Goal: Information Seeking & Learning: Learn about a topic

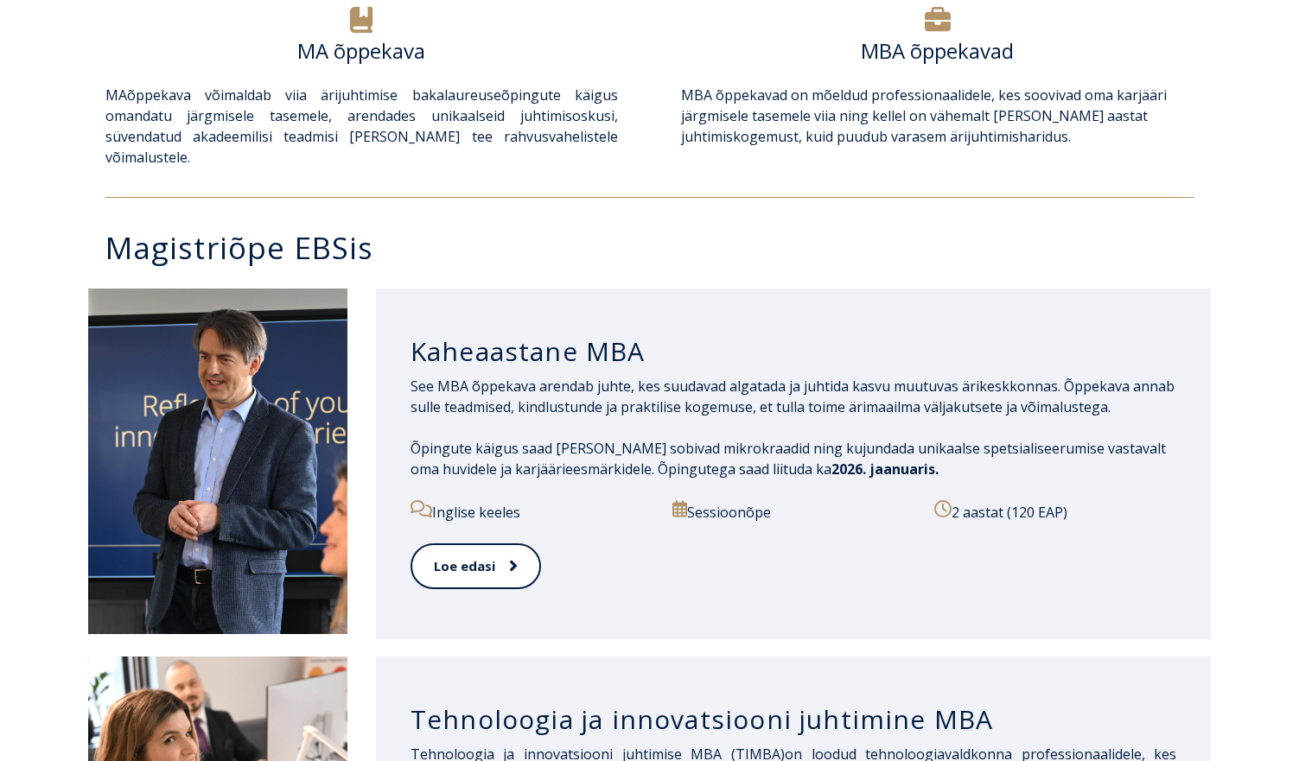
scroll to position [679, 0]
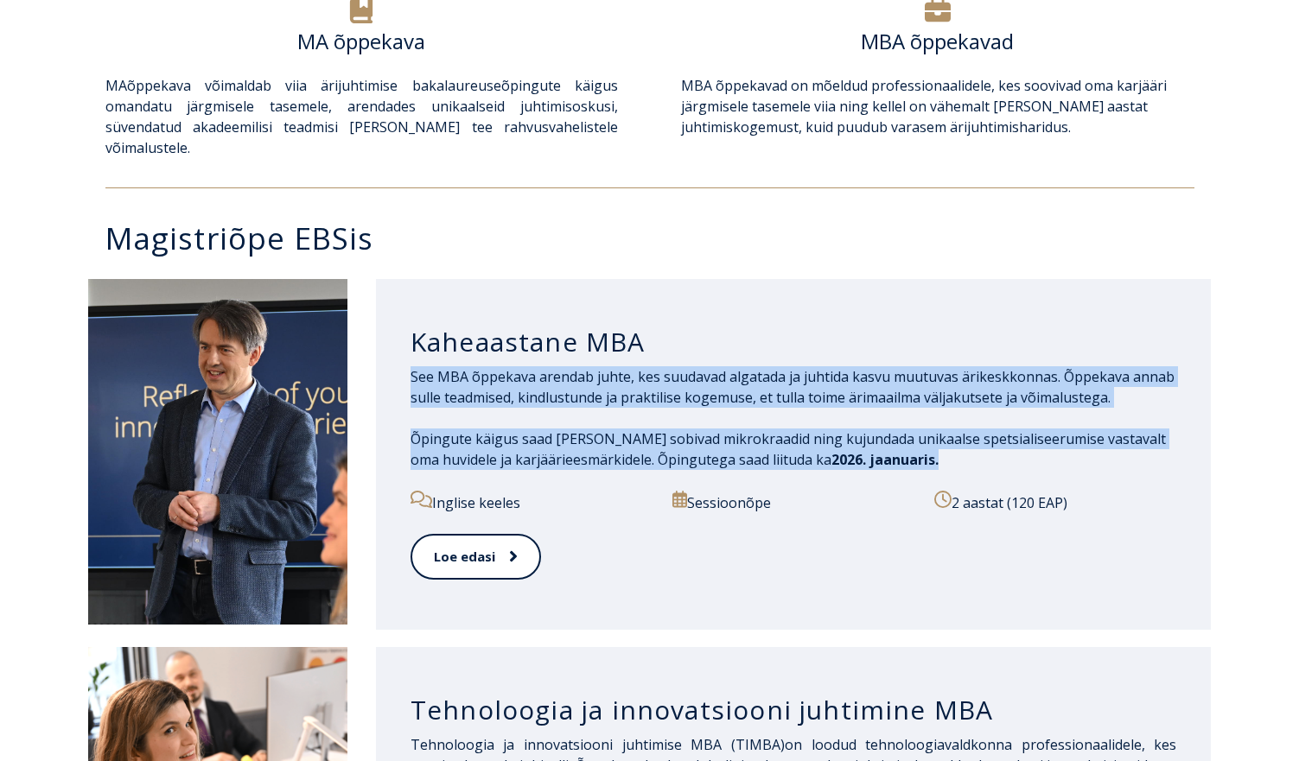
drag, startPoint x: 669, startPoint y: 402, endPoint x: 944, endPoint y: 444, distance: 278.9
click at [944, 444] on span "See MBA õppekava arendab juhte, kes suudavad algatada ja juhtida kasvu muutuvas…" at bounding box center [793, 418] width 766 height 104
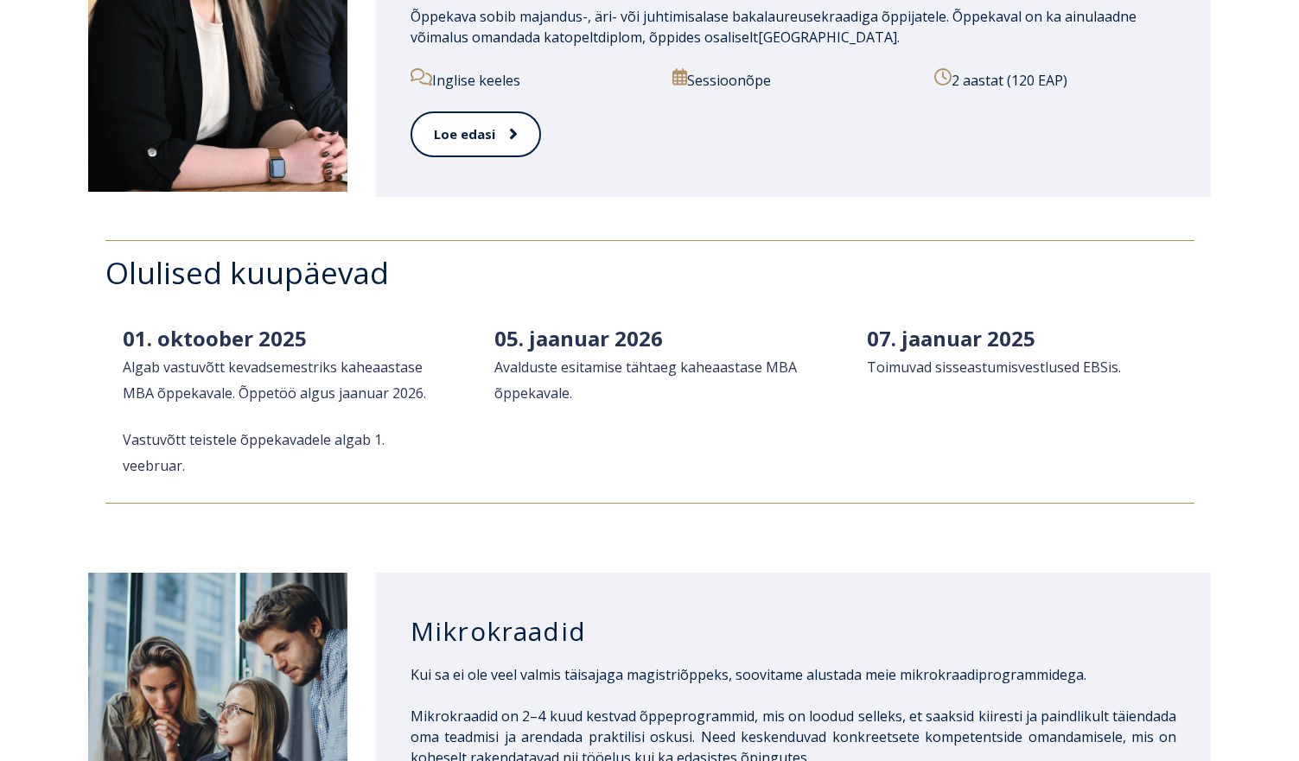
scroll to position [1968, 0]
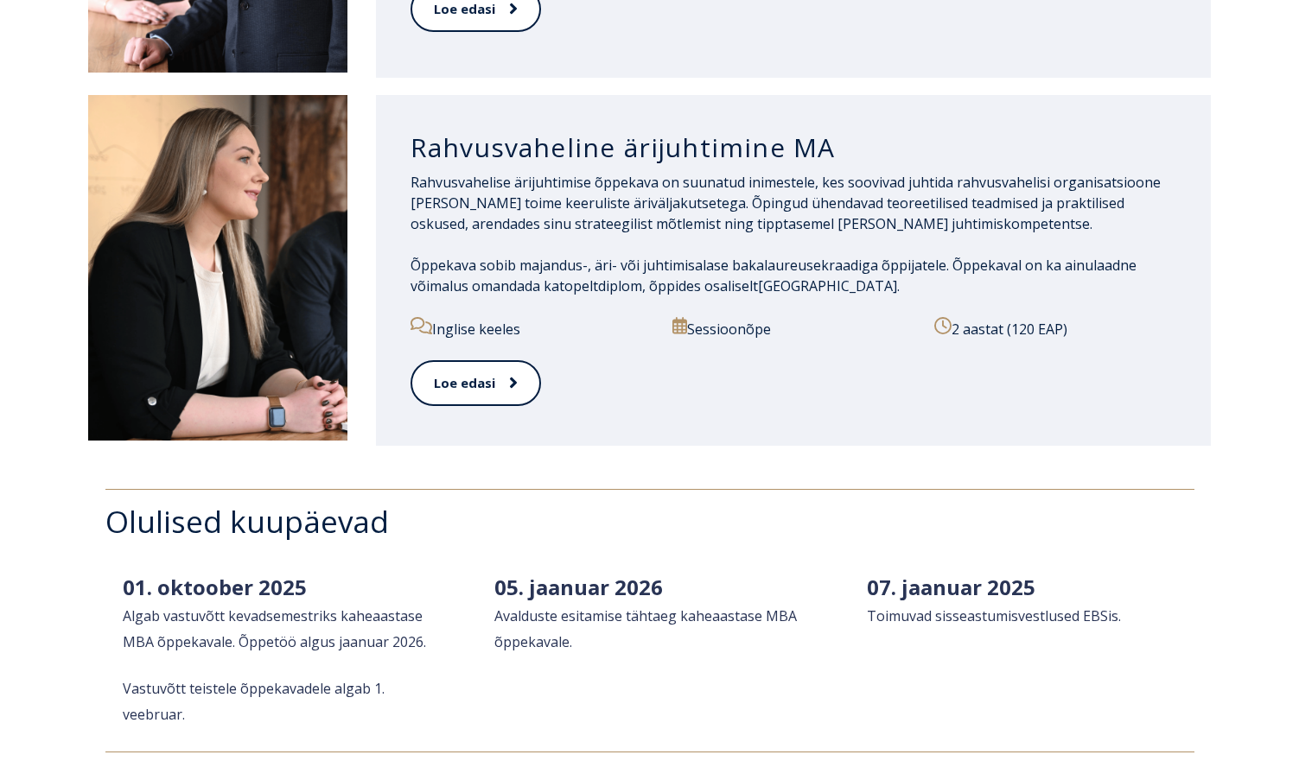
click at [564, 181] on span "Rahvusvahelise ärijuhtimise õppekava on suunatud inimestele, kes soovivad juhti…" at bounding box center [785, 203] width 750 height 60
drag, startPoint x: 435, startPoint y: 163, endPoint x: 1074, endPoint y: 296, distance: 653.0
click at [1074, 296] on div "Rahvusvaheline ärijuhtimine MA Rahvusvahelise ärijuhtimise õppekava on suunatud…" at bounding box center [794, 270] width 836 height 351
copy p "Rahvusvahelise ärijuhtimise õppekava on suunatud inimestele, kes soovivad juhti…"
click at [738, 131] on h3 "Rahvusvaheline ärijuhtimine MA" at bounding box center [793, 147] width 766 height 33
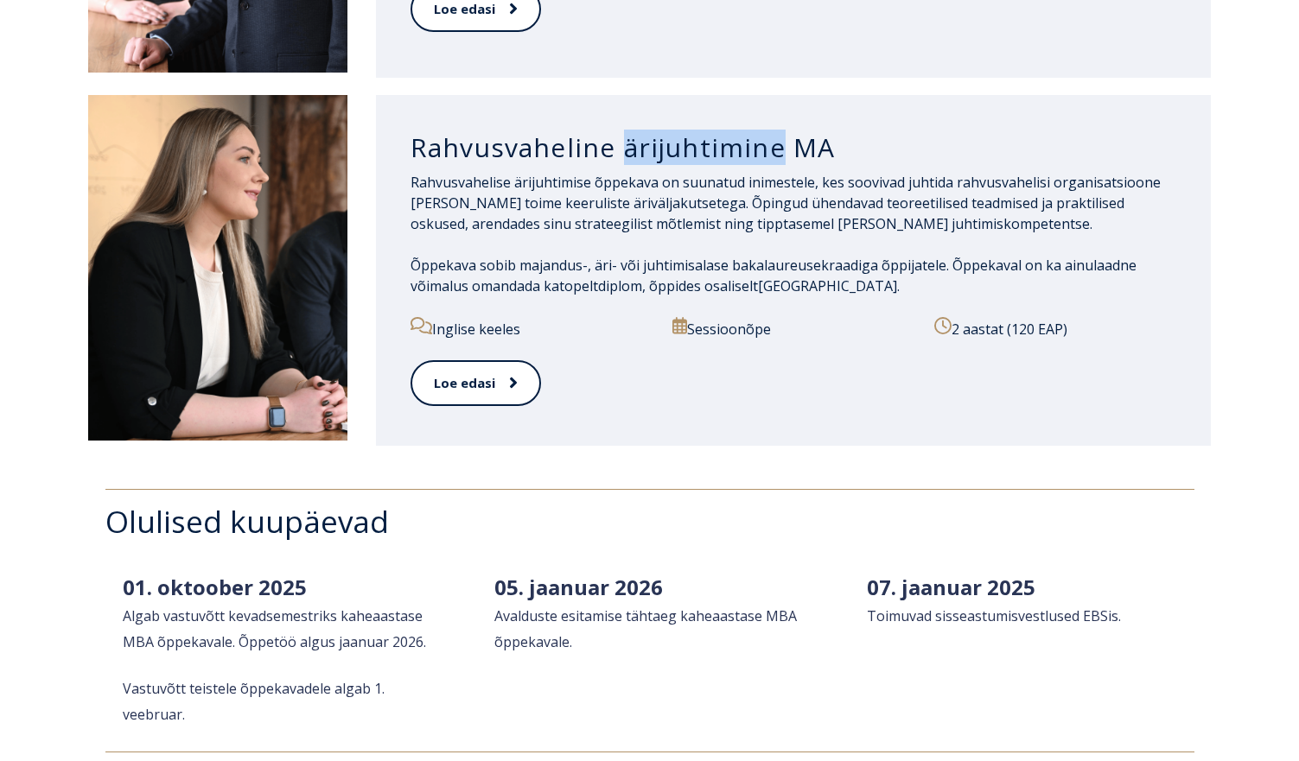
click at [738, 131] on h3 "Rahvusvaheline ärijuhtimine MA" at bounding box center [793, 147] width 766 height 33
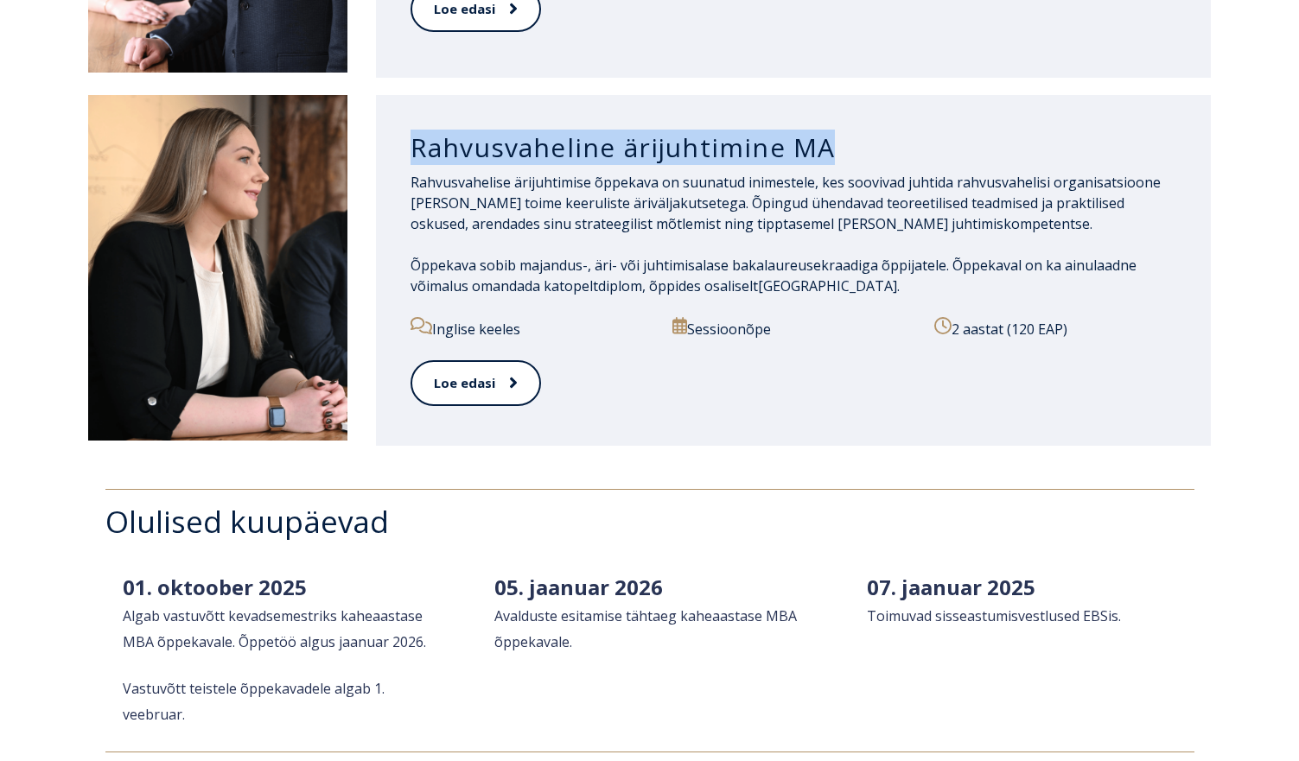
click at [738, 131] on h3 "Rahvusvaheline ärijuhtimine MA" at bounding box center [793, 147] width 766 height 33
copy div "Rahvusvaheline ärijuhtimine MA"
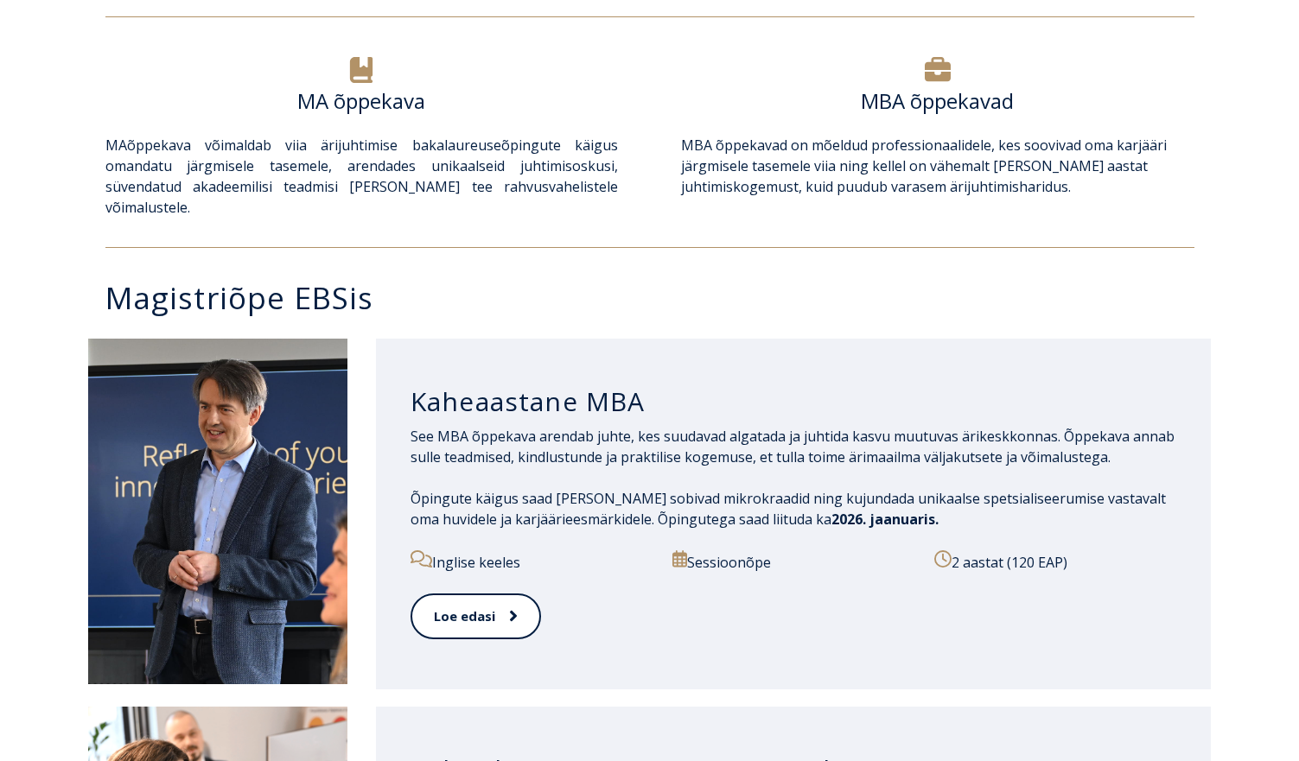
scroll to position [626, 0]
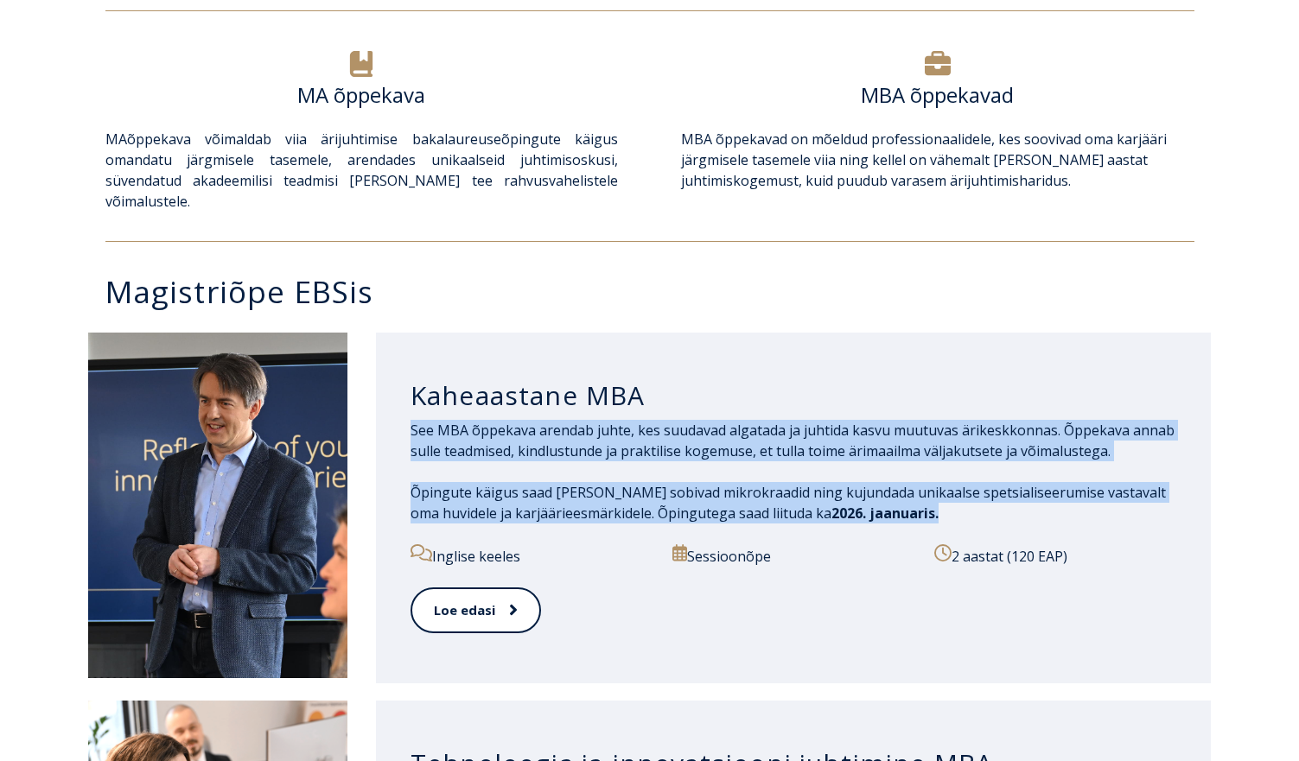
drag, startPoint x: 417, startPoint y: 405, endPoint x: 924, endPoint y: 490, distance: 514.3
click at [924, 490] on div "Kaheaastane MBA See MBA õppekava arendab juhte, kes suudavad algatada ja juhtid…" at bounding box center [794, 508] width 836 height 351
copy span "See MBA õppekava arendab juhte, kes suudavad algatada ja juhtida kasvu muutuvas…"
click at [583, 379] on h3 "Kaheaastane MBA" at bounding box center [793, 395] width 766 height 33
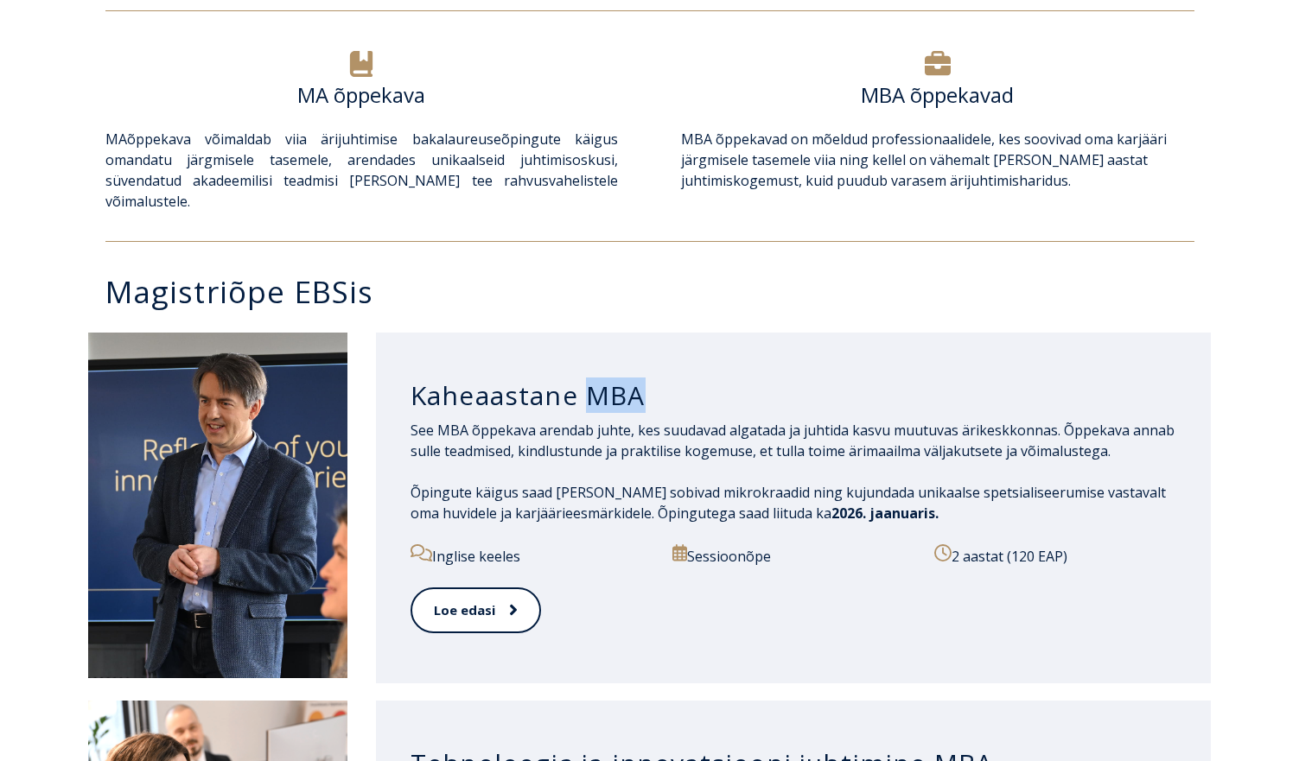
click at [583, 379] on h3 "Kaheaastane MBA" at bounding box center [793, 395] width 766 height 33
click at [658, 386] on h3 "Kaheaastane MBA" at bounding box center [793, 395] width 766 height 33
drag, startPoint x: 547, startPoint y: 383, endPoint x: 414, endPoint y: 386, distance: 133.1
click at [414, 386] on h3 "Kaheaastane MBA" at bounding box center [793, 395] width 766 height 33
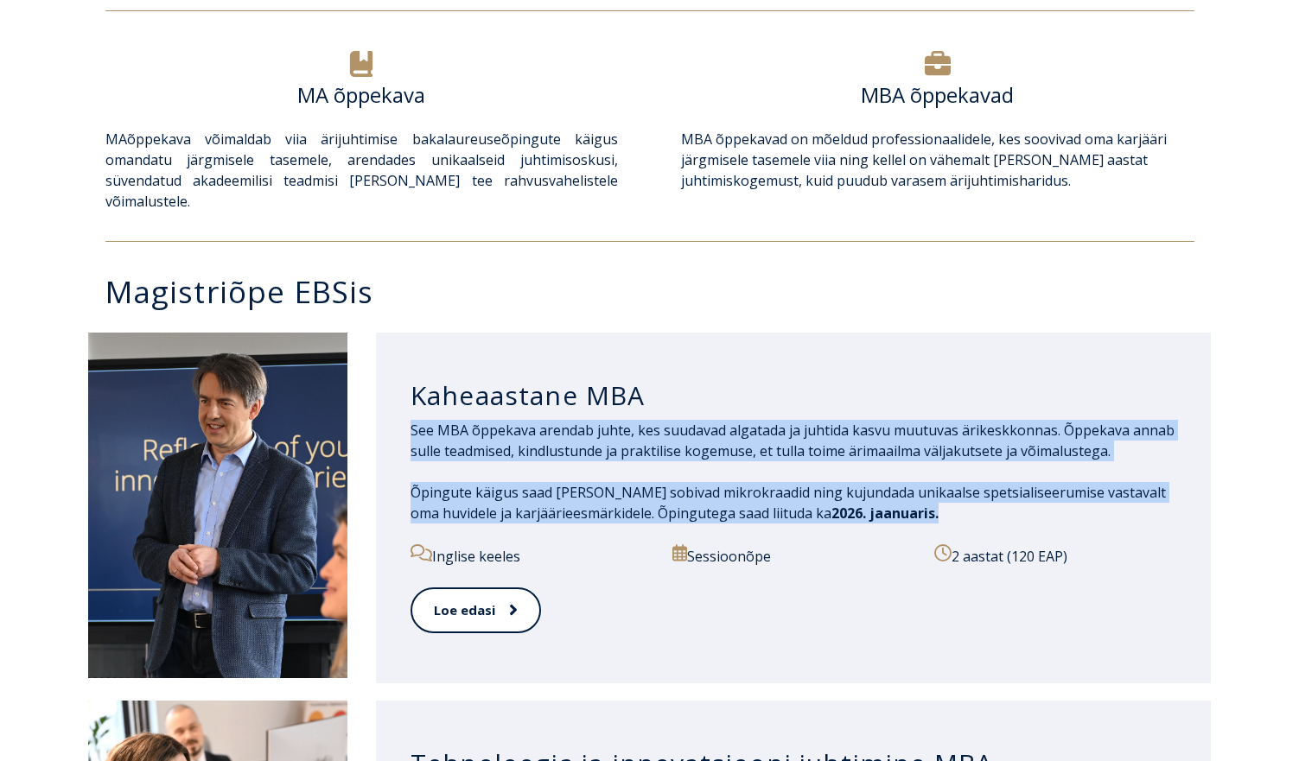
drag, startPoint x: 411, startPoint y: 410, endPoint x: 995, endPoint y: 496, distance: 589.5
click at [995, 496] on span "See MBA õppekava arendab juhte, kes suudavad algatada ja juhtida kasvu muutuvas…" at bounding box center [793, 472] width 766 height 104
copy span "See MBA õppekava arendab juhte, kes suudavad algatada ja juhtida kasvu muutuvas…"
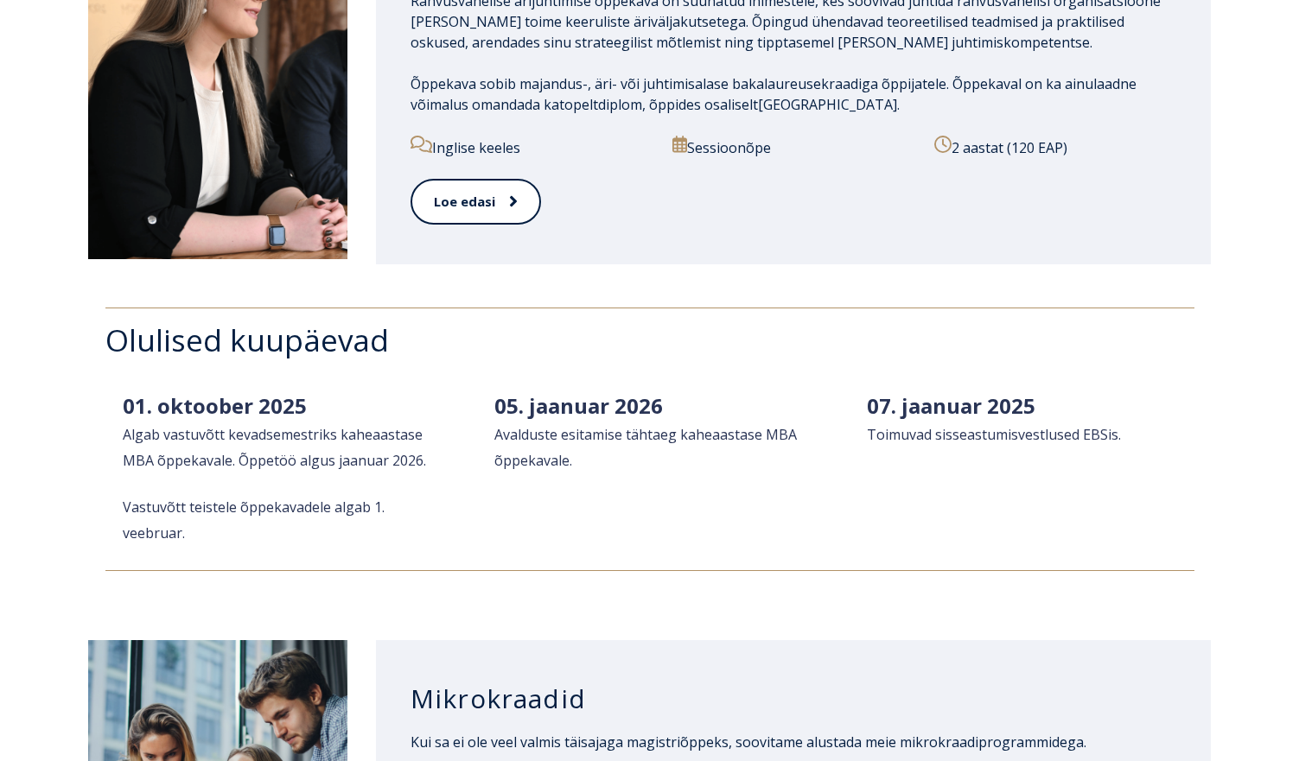
scroll to position [1784, 0]
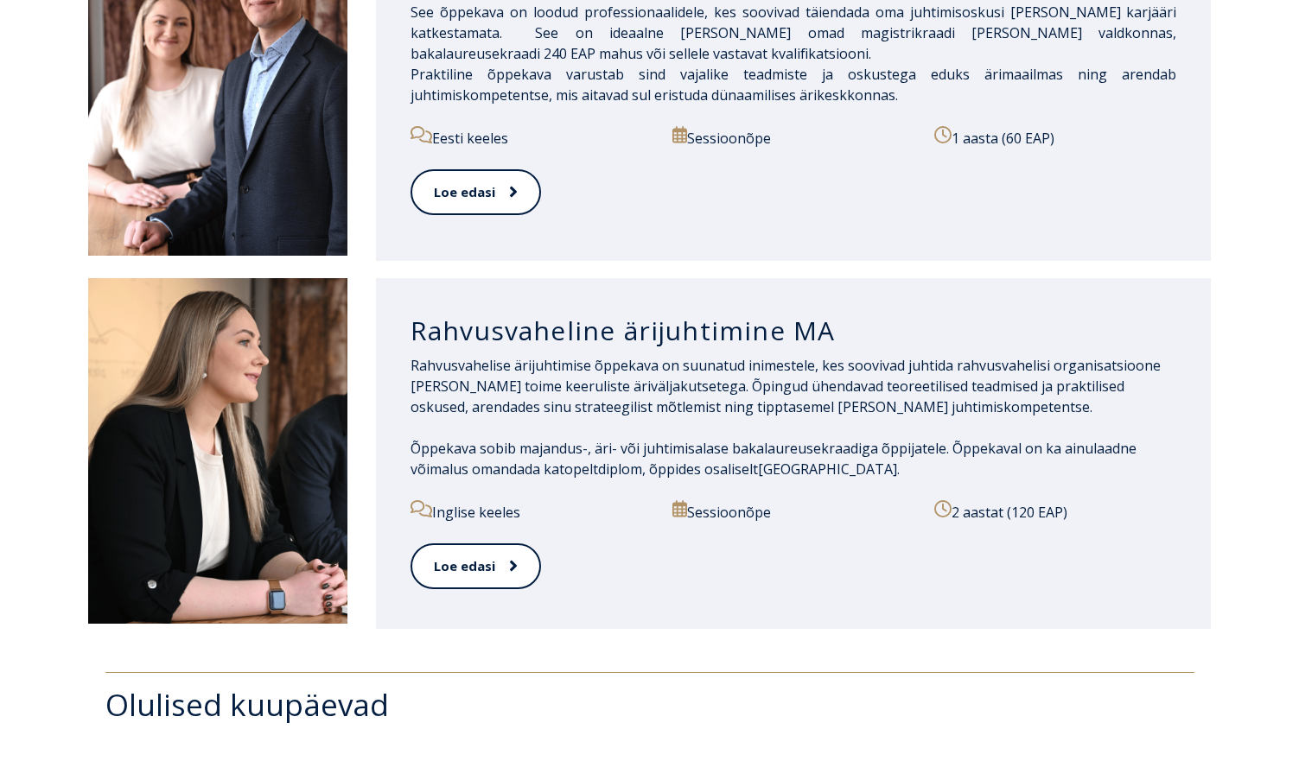
drag, startPoint x: 1058, startPoint y: 496, endPoint x: 1087, endPoint y: 488, distance: 30.4
click at [1122, 500] on p "2 aastat (120 EAP)" at bounding box center [1055, 511] width 242 height 22
drag, startPoint x: 1081, startPoint y: 492, endPoint x: 962, endPoint y: 495, distance: 119.3
click at [962, 500] on p "2 aastat (120 EAP)" at bounding box center [1055, 511] width 242 height 22
copy p "2 aastat (120 EAP)"
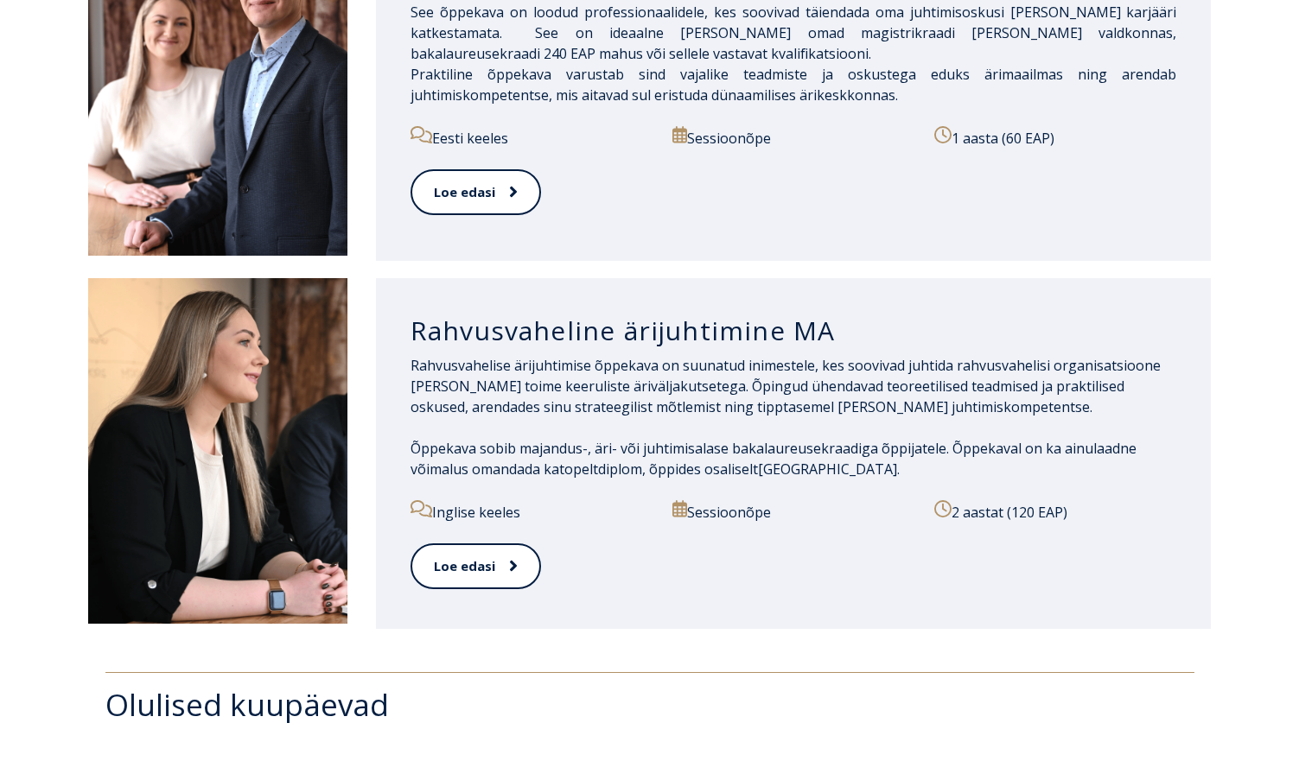
click at [764, 500] on p "Sessioonõpe" at bounding box center [793, 511] width 242 height 22
copy p "Sessioonõpe"
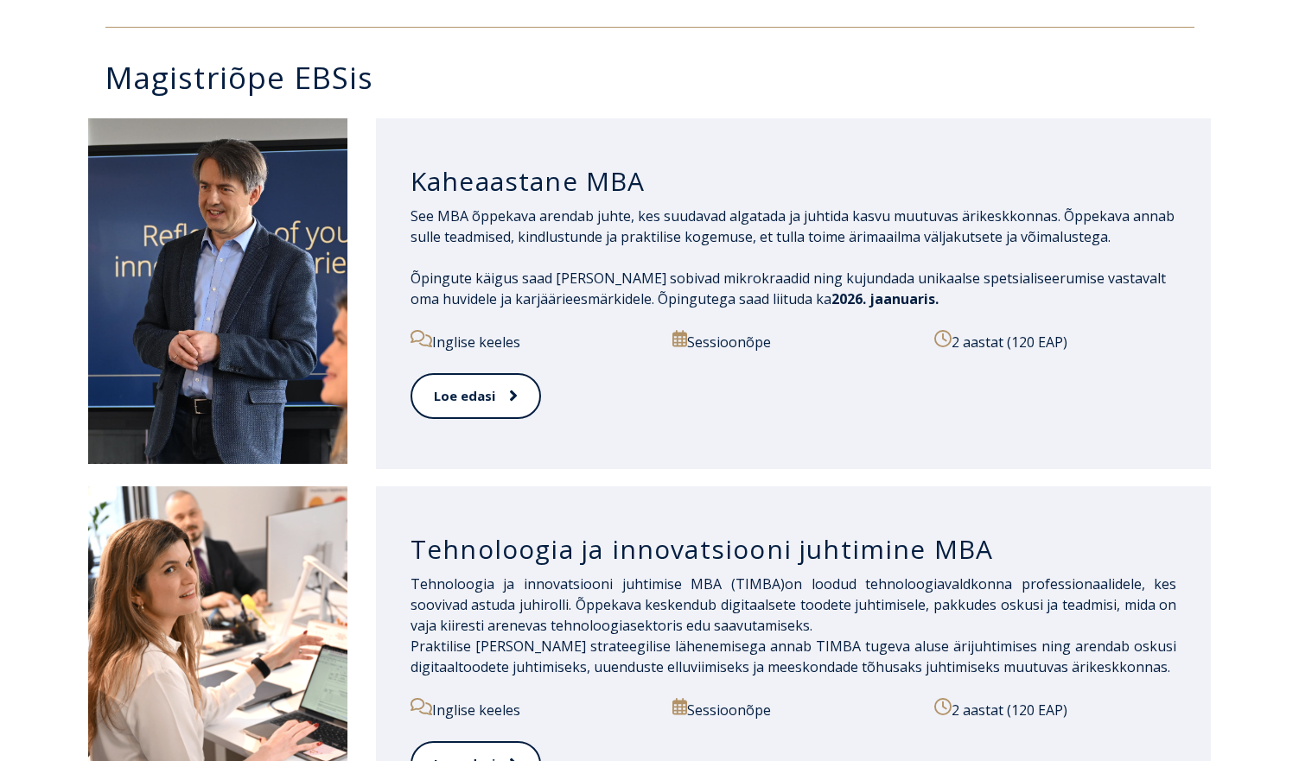
scroll to position [856, 0]
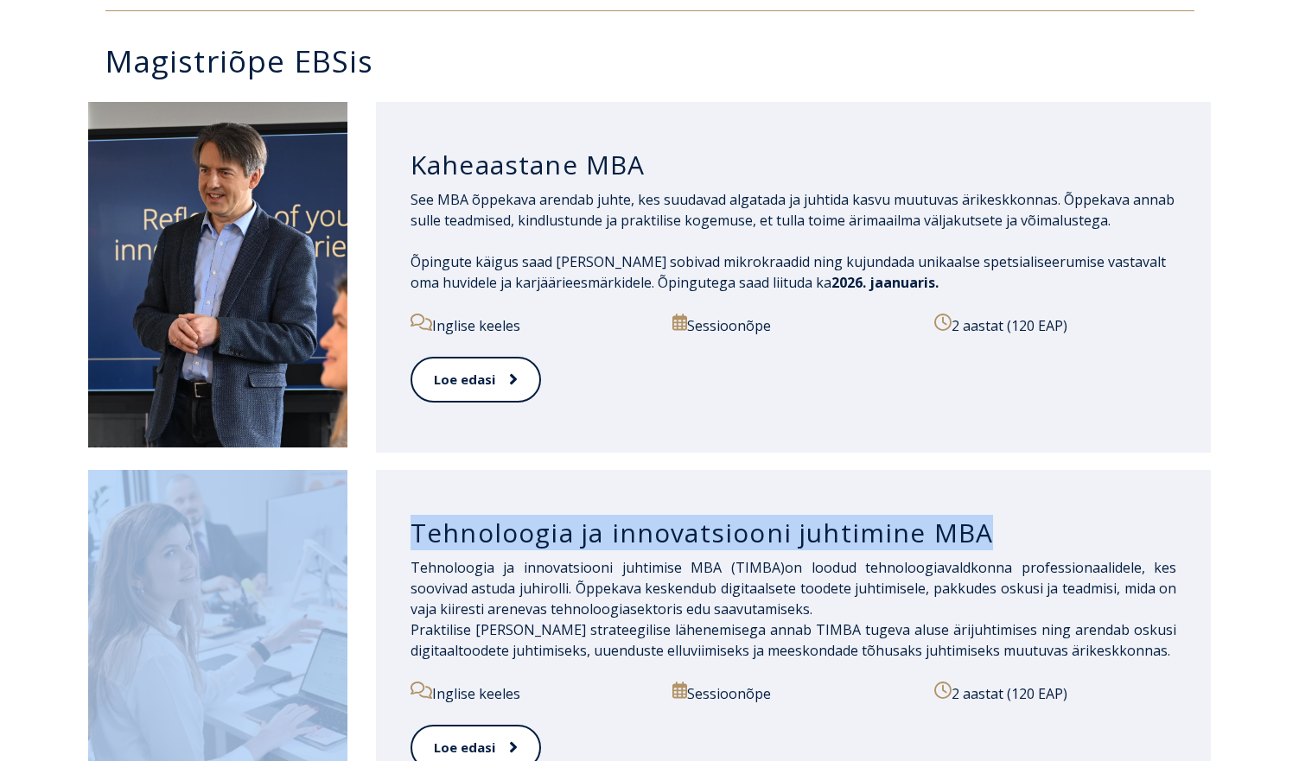
drag, startPoint x: 652, startPoint y: 490, endPoint x: 324, endPoint y: 483, distance: 328.4
click at [324, 483] on div "Tehnoloogia ja innovatsiooni juhtimine MBA Tehnoloogia ja innovatsiooni juhtimi…" at bounding box center [649, 645] width 1123 height 351
copy div "Tehnoloogia ja innovatsiooni juhtimine MBA"
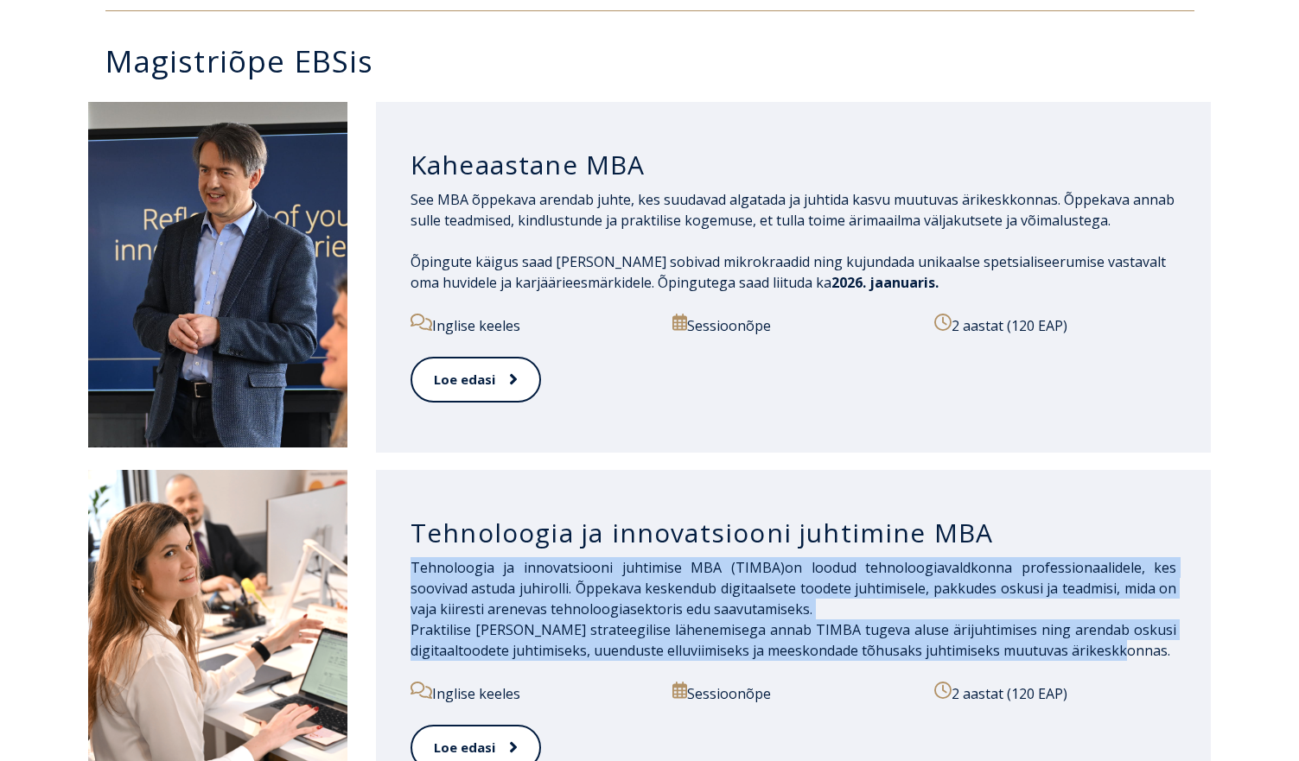
drag, startPoint x: 1169, startPoint y: 633, endPoint x: 403, endPoint y: 547, distance: 771.2
click at [403, 547] on div "Tehnoloogia ja innovatsiooni juhtimine MBA Tehnoloogia ja innovatsiooni juhtimi…" at bounding box center [794, 645] width 836 height 351
copy p "Tehnoloogia ja innovatsiooni juhtimise MBA (TIMBA) on loodud tehnoloogiavaldkon…"
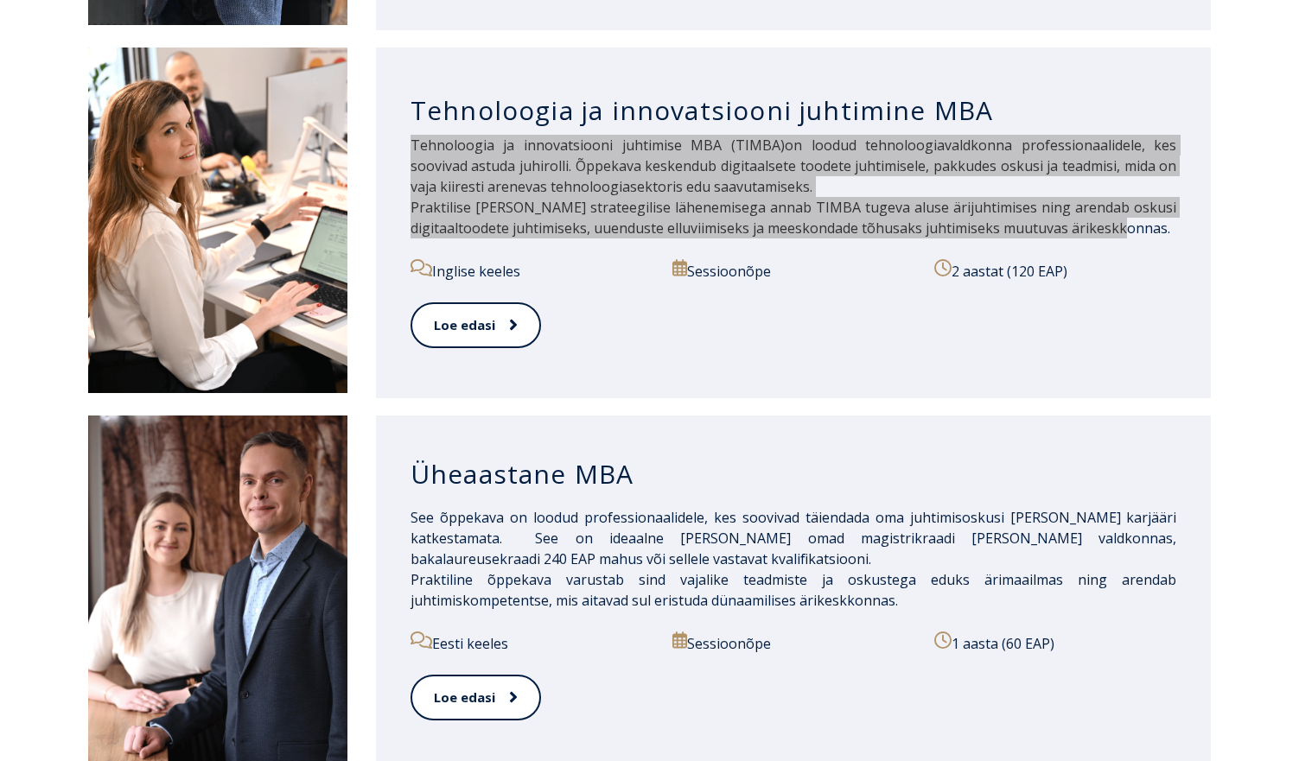
scroll to position [1282, 0]
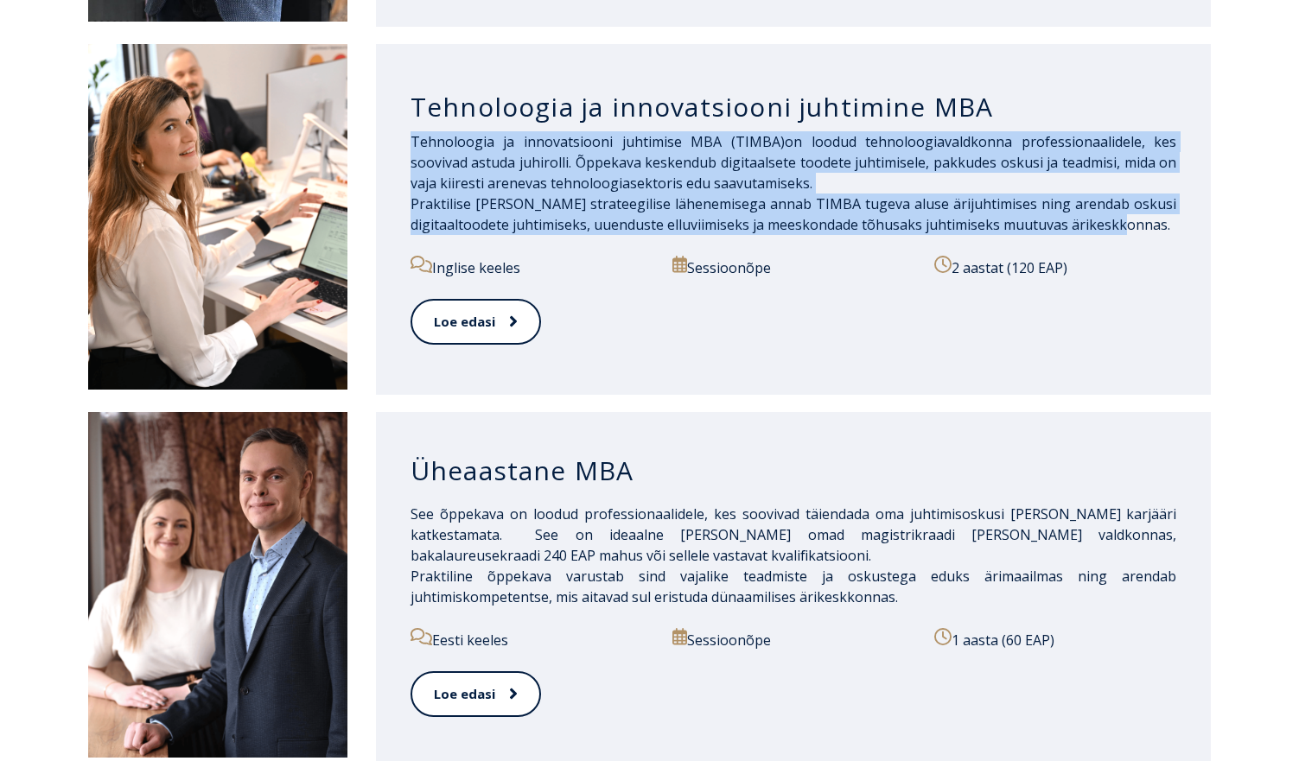
click at [532, 457] on h3 "Üheaastane MBA" at bounding box center [793, 471] width 766 height 33
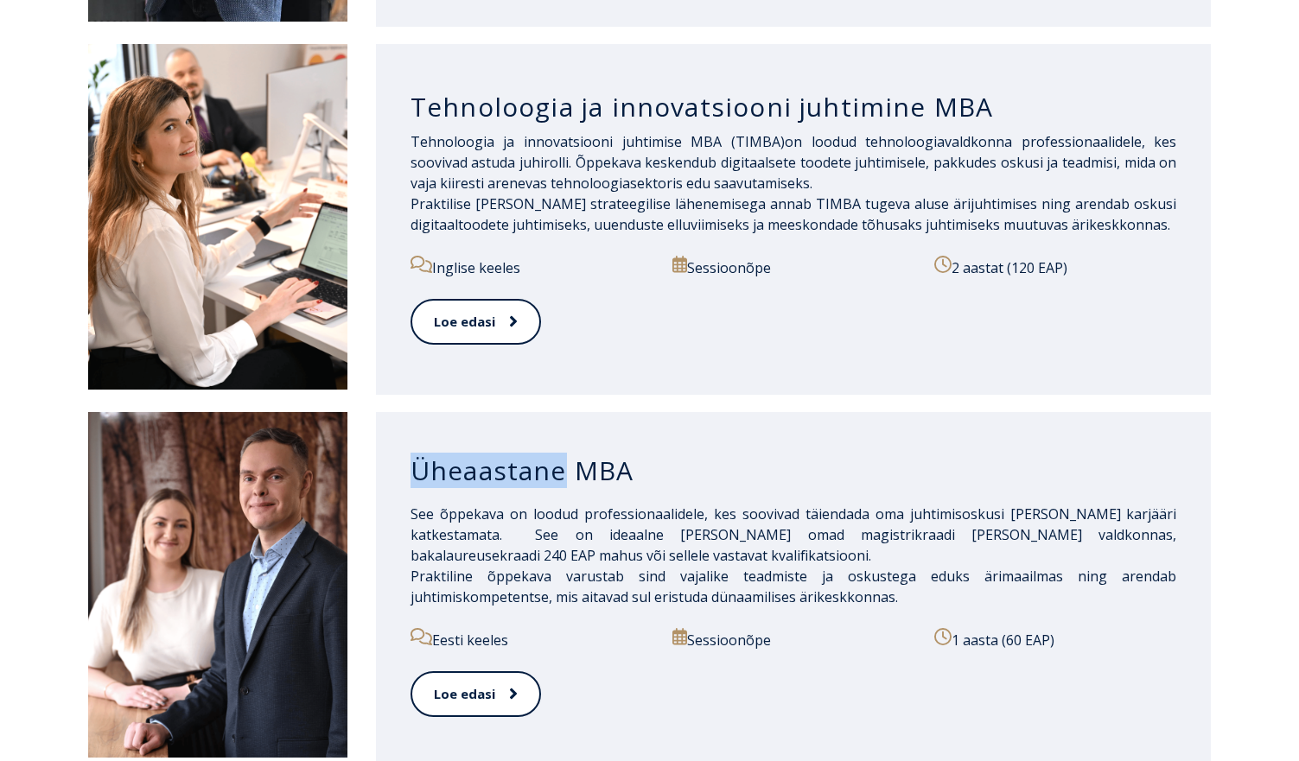
click at [532, 457] on h3 "Üheaastane MBA" at bounding box center [793, 471] width 766 height 33
copy div "Üheaastane MBA"
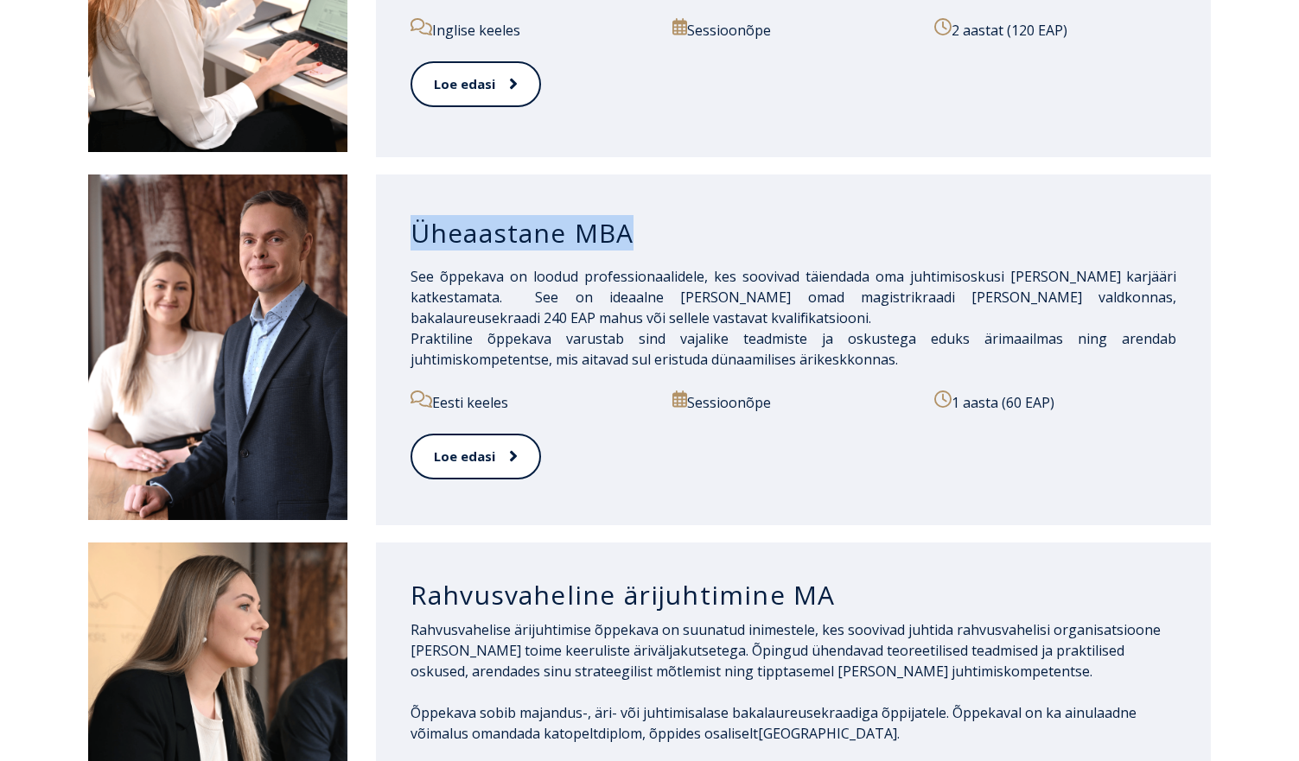
scroll to position [1498, 0]
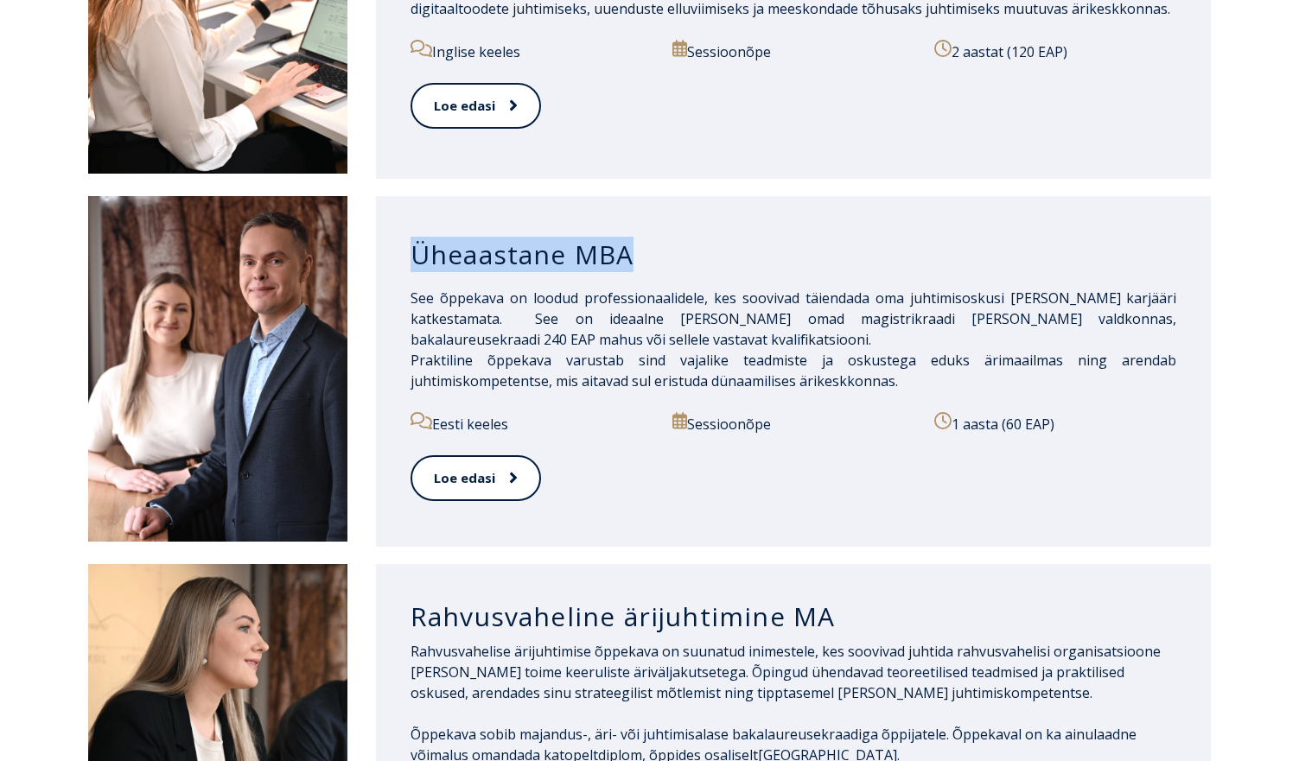
drag, startPoint x: 960, startPoint y: 404, endPoint x: 1091, endPoint y: 402, distance: 131.4
click at [1091, 412] on p "1 aasta (60 EAP)" at bounding box center [1055, 423] width 242 height 22
copy p "1 aasta (60 EAP)"
drag, startPoint x: 885, startPoint y: 355, endPoint x: 397, endPoint y: 278, distance: 494.3
click at [397, 278] on div "Üheaastane MBA See õppekava on loodud professionaalidele, kes soovivad täiendad…" at bounding box center [794, 371] width 836 height 351
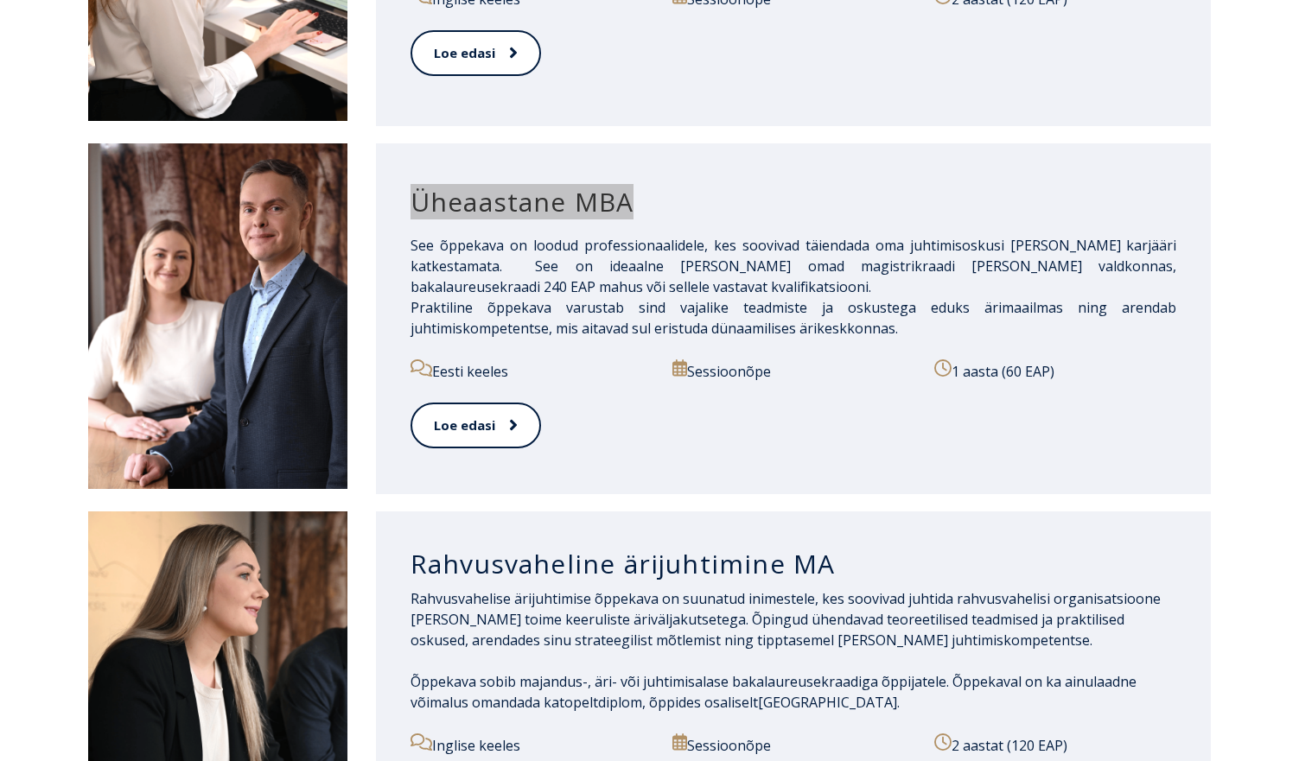
scroll to position [1570, 0]
